Goal: Transaction & Acquisition: Purchase product/service

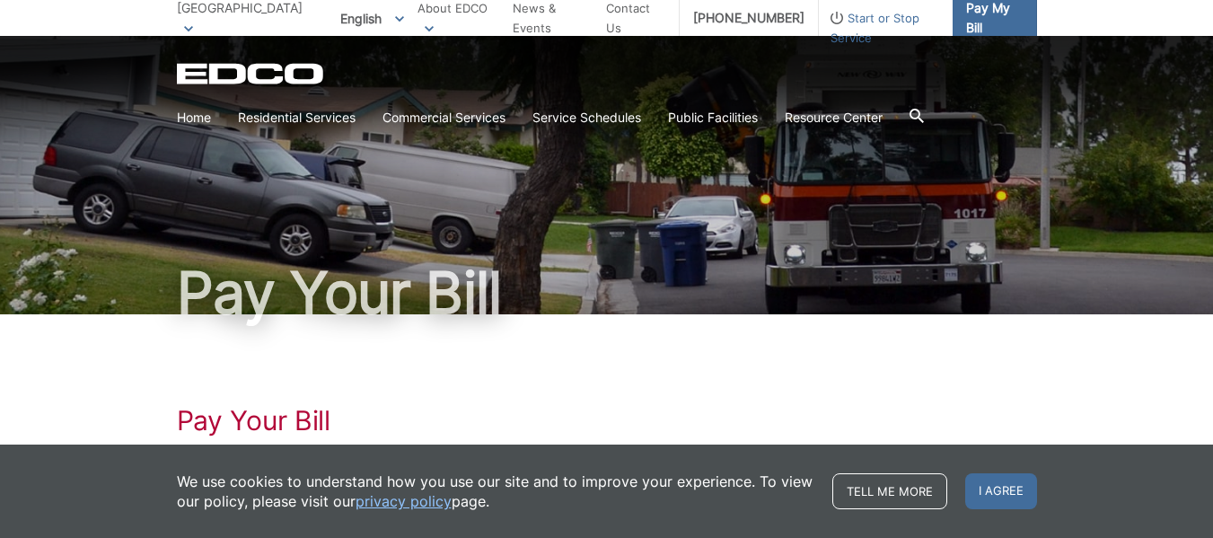
click at [977, 14] on span "Pay My Bill" at bounding box center [994, 18] width 57 height 40
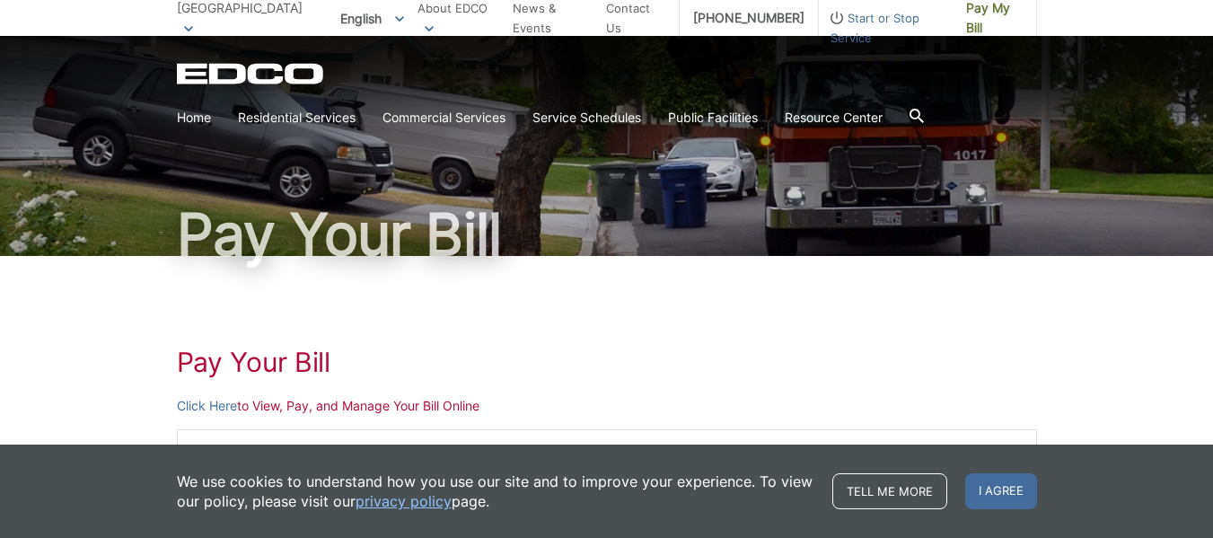
scroll to position [90, 0]
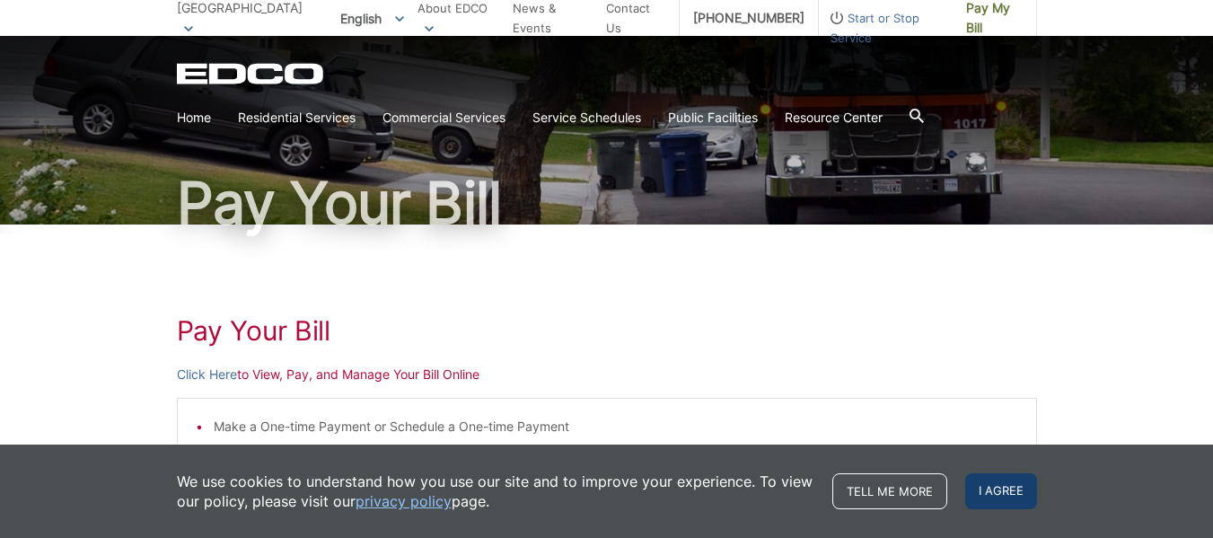
click at [1028, 481] on span "I agree" at bounding box center [1001, 491] width 72 height 36
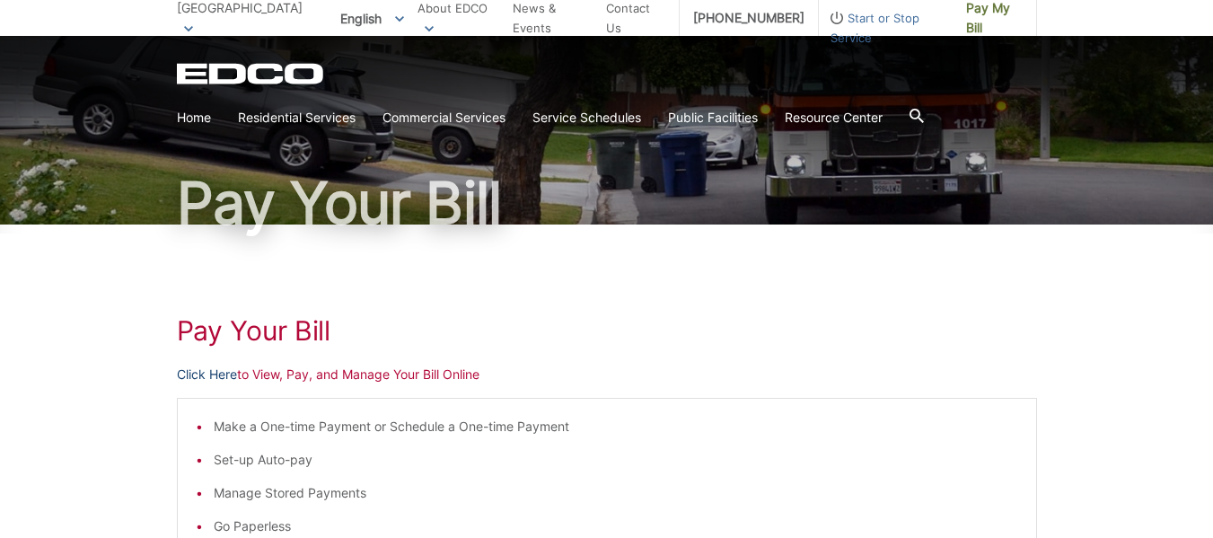
click at [213, 379] on link "Click Here" at bounding box center [207, 375] width 60 height 20
